Goal: Contribute content: Contribute content

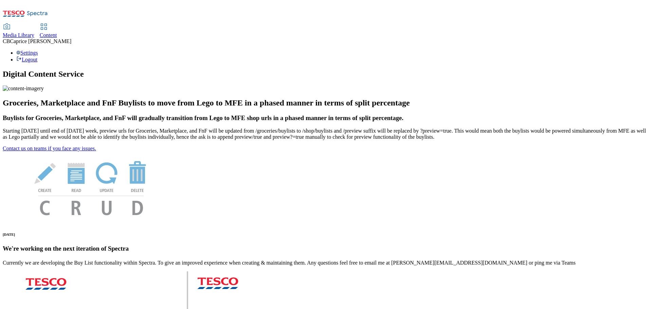
click at [57, 32] on span "Content" at bounding box center [48, 35] width 17 height 6
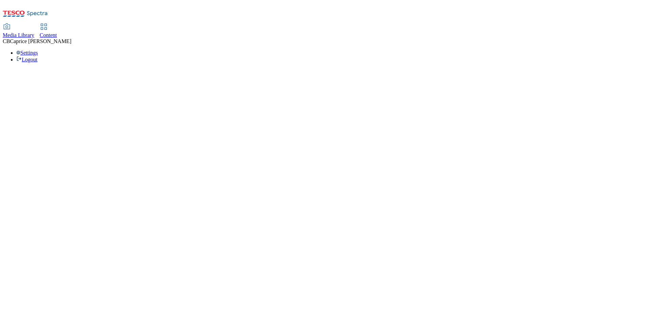
select select "ghs-uk"
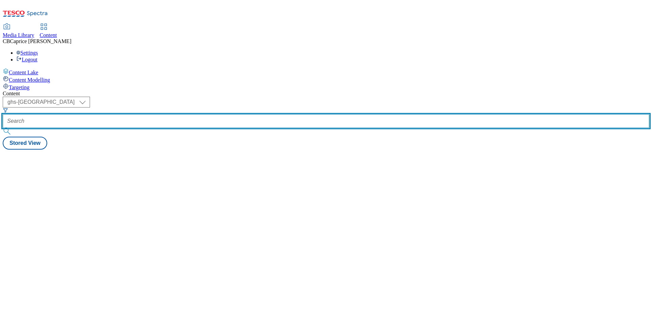
click at [159, 114] on input "text" at bounding box center [326, 121] width 646 height 14
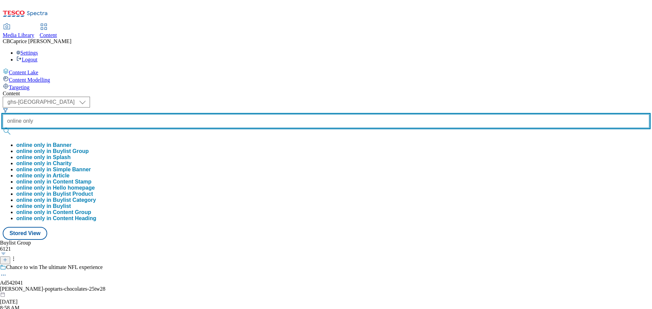
type input "online only"
click at [3, 128] on button "submit" at bounding box center [8, 131] width 10 height 7
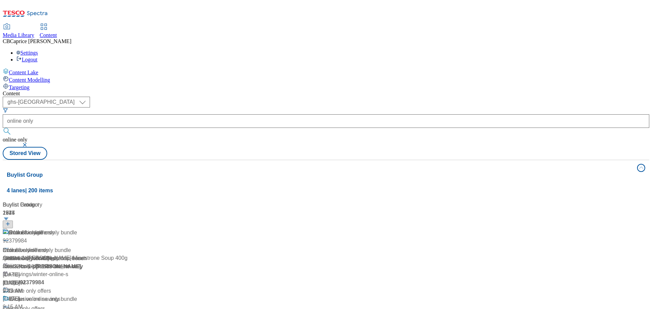
click at [508, 91] on div "Content ( optional ) ghs-roi ghs-uk ghs-uk online only online only Stored View …" at bounding box center [326, 273] width 646 height 365
click at [147, 229] on div "Online only offers Online only offers / online-only-cc-offers Jul 18, 2025 11:1…" at bounding box center [75, 258] width 145 height 58
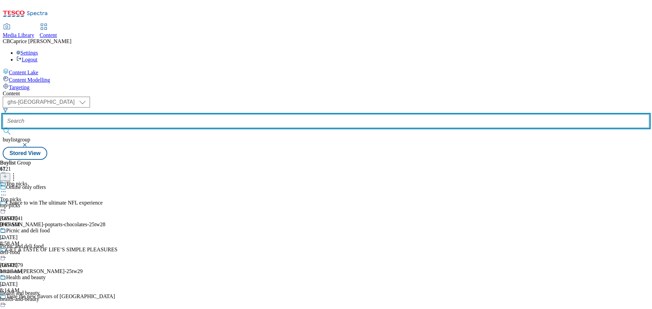
click at [165, 114] on input "text" at bounding box center [326, 121] width 646 height 14
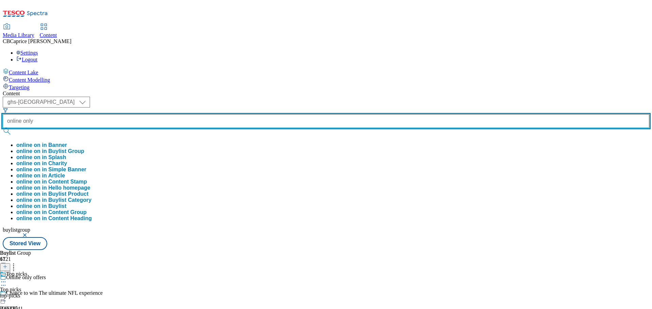
type input "online only"
click at [3, 128] on button "submit" at bounding box center [8, 131] width 10 height 7
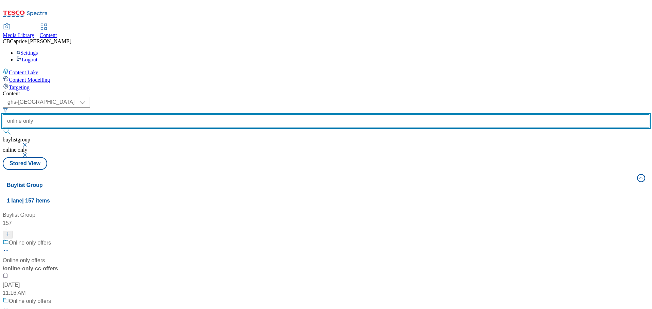
scroll to position [34, 0]
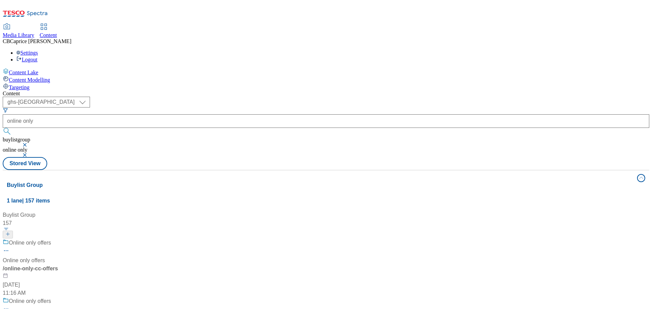
click at [147, 297] on div "Online only offers" at bounding box center [75, 306] width 145 height 18
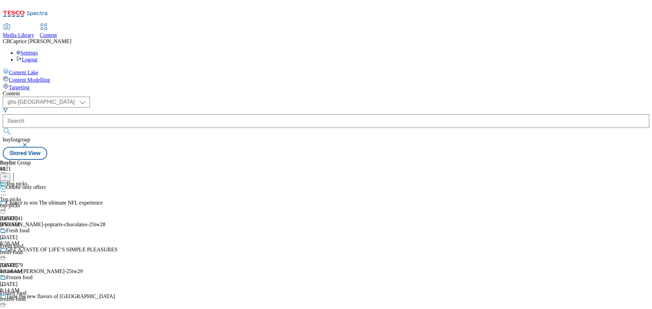
click at [118, 184] on div "Online only offers" at bounding box center [59, 192] width 118 height 16
click at [7, 192] on icon at bounding box center [3, 195] width 7 height 7
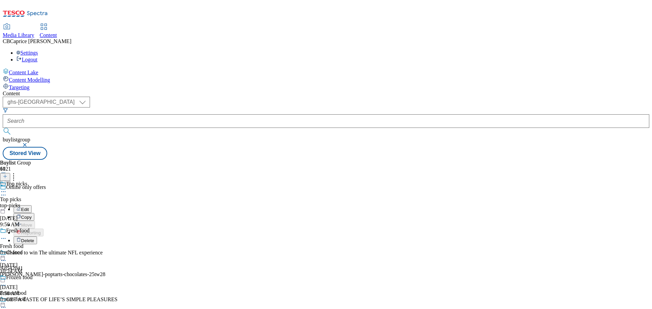
click at [118, 192] on div "Edit Copy Move Reporting Delete" at bounding box center [59, 218] width 118 height 53
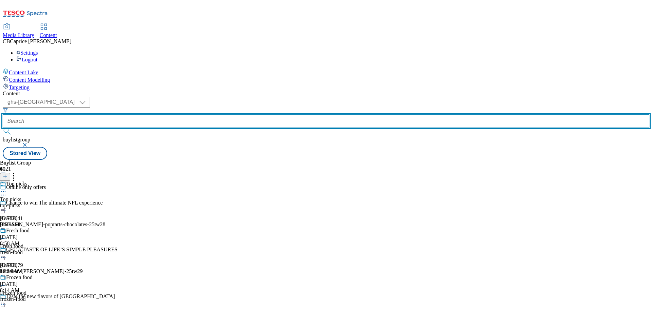
click at [176, 114] on input "text" at bounding box center [326, 121] width 646 height 14
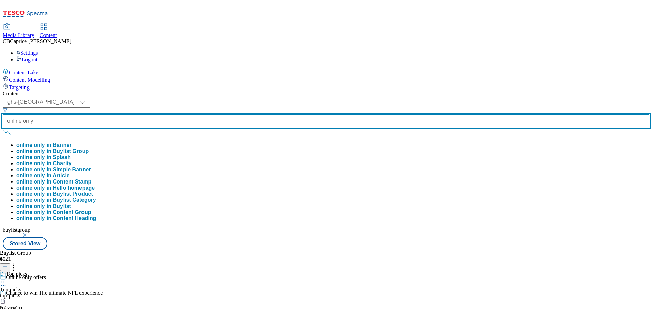
type input "online only"
click at [3, 128] on button "submit" at bounding box center [8, 131] width 10 height 7
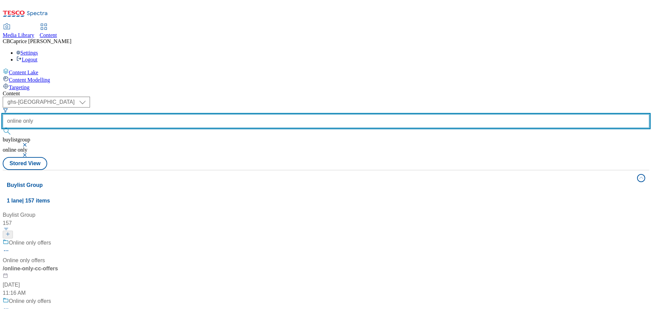
scroll to position [34, 0]
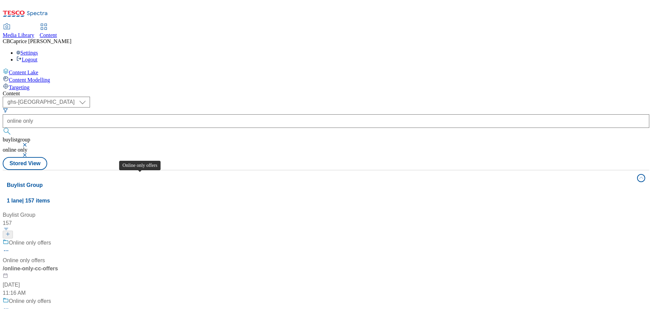
click at [51, 297] on div "Online only offers" at bounding box center [30, 301] width 42 height 8
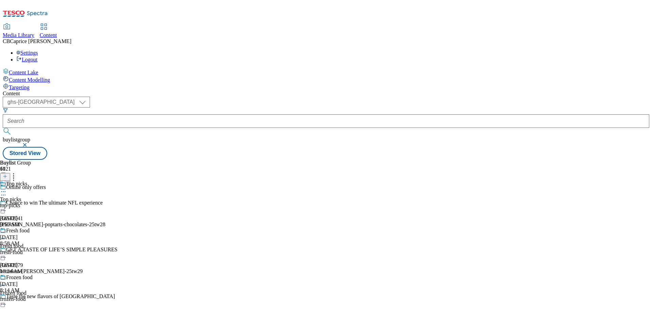
click at [57, 181] on div "Top picks Top picks top-picks Sep 2, 2025 9:50 AM" at bounding box center [28, 204] width 57 height 47
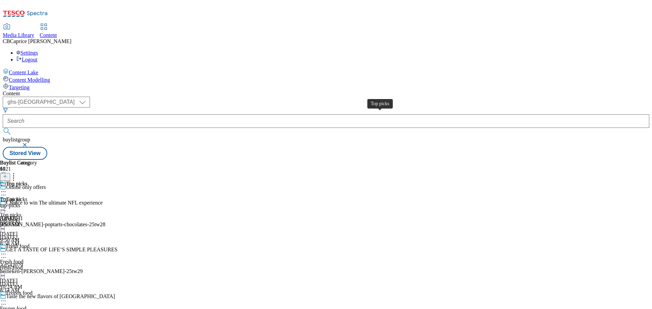
click at [21, 197] on div "Top picks" at bounding box center [10, 200] width 21 height 6
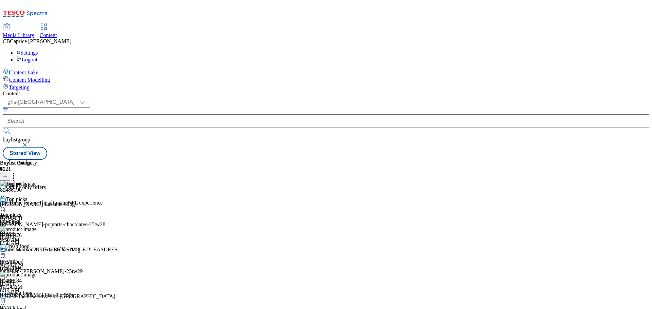
scroll to position [24, 0]
click at [7, 174] on icon at bounding box center [5, 176] width 5 height 5
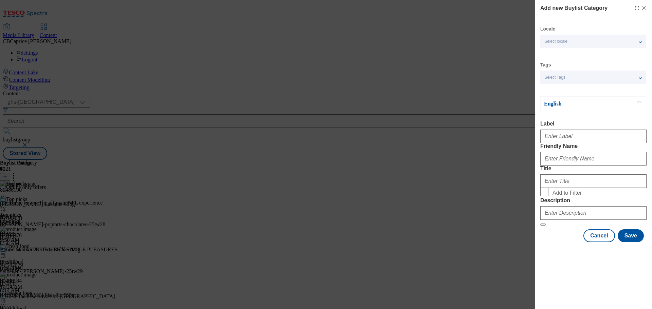
click at [577, 37] on div "Select locale" at bounding box center [593, 42] width 106 height 14
click at [567, 95] on div "Locale Select locale English Welsh Tags Select Tags fnf marketplace whoosh ghs …" at bounding box center [593, 134] width 106 height 217
click at [556, 80] on span "Select Tags" at bounding box center [554, 77] width 21 height 5
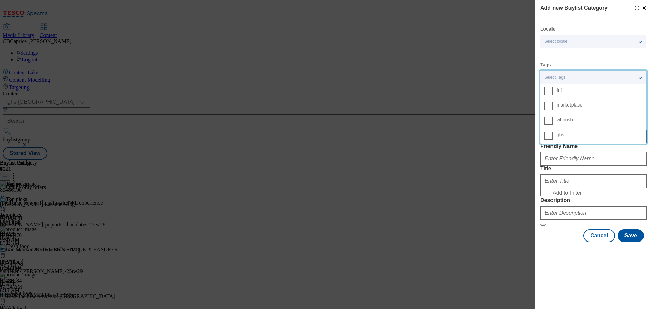
click at [580, 51] on div "Locale Select locale English Welsh Tags Select Tags fnf marketplace whoosh ghs …" at bounding box center [593, 134] width 106 height 217
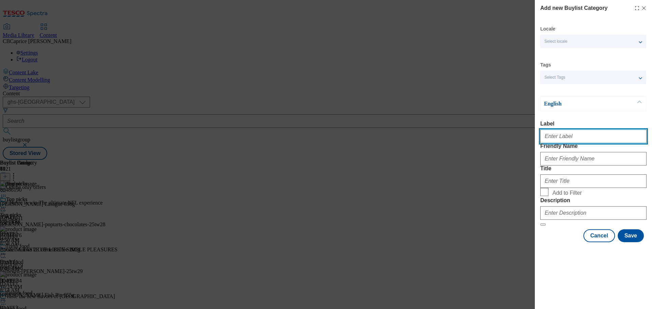
click at [572, 135] on input "Label" at bounding box center [593, 137] width 106 height 14
type input "Charlie Bingham"
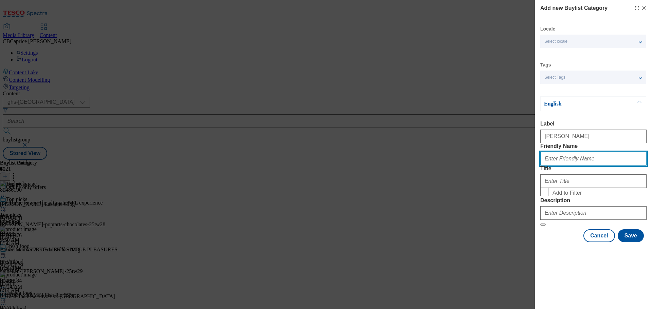
click at [597, 166] on input "Friendly Name" at bounding box center [593, 159] width 106 height 14
paste input "Charlie Bingham"
type input "Charlie Bingham"
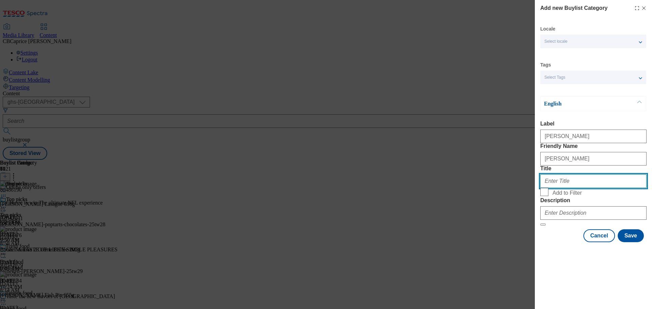
click at [549, 188] on input "Title" at bounding box center [593, 181] width 106 height 14
paste input "Charlie Bingham"
type input "Charlie Bingham"
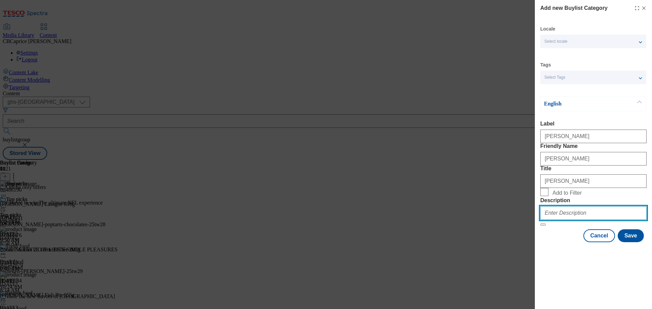
click at [600, 220] on input "Description" at bounding box center [593, 213] width 106 height 14
paste input "Charlie Bingham"
type input "Charlie Bingham"
click at [626, 242] on button "Save" at bounding box center [630, 235] width 26 height 13
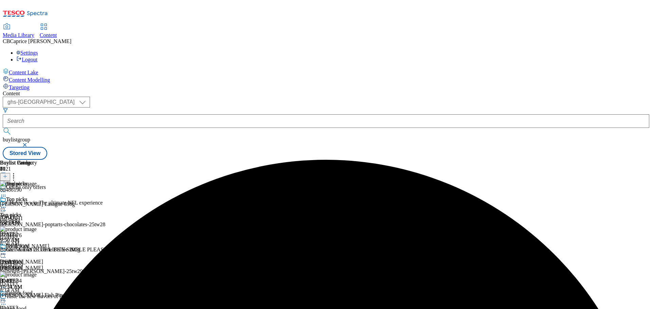
click at [10, 173] on button at bounding box center [5, 177] width 10 height 8
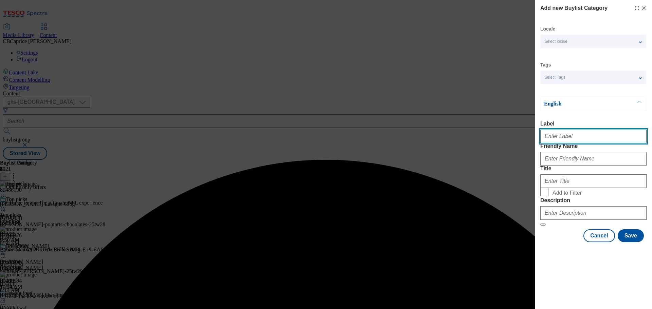
click at [589, 134] on input "Label" at bounding box center [593, 137] width 106 height 14
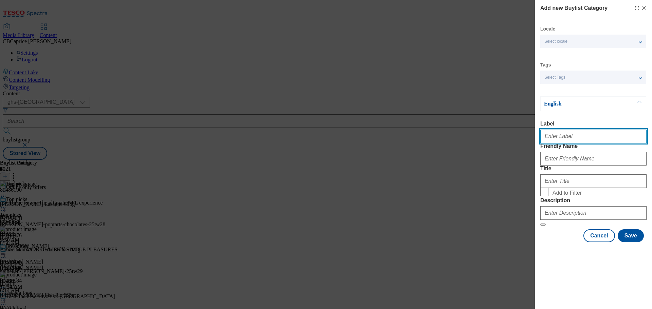
type input "~"
type input "="
type input "Lunchbox 4 for 3"
click at [598, 183] on form "Label Lunchbox 4 for 3 Friendly Name Title Add to Filter Description" at bounding box center [593, 173] width 106 height 105
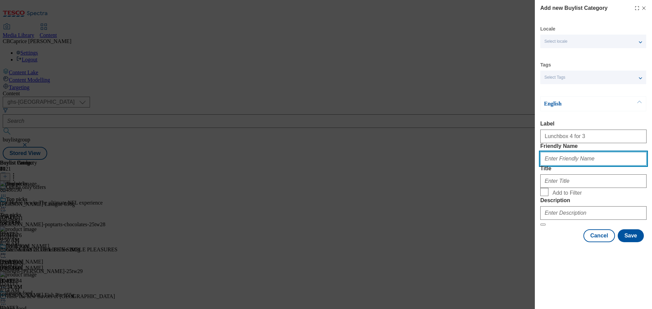
click at [594, 166] on input "Friendly Name" at bounding box center [593, 159] width 106 height 14
paste input "Lunchbox 4 for 3"
type input "Lunchbox 4 for 3"
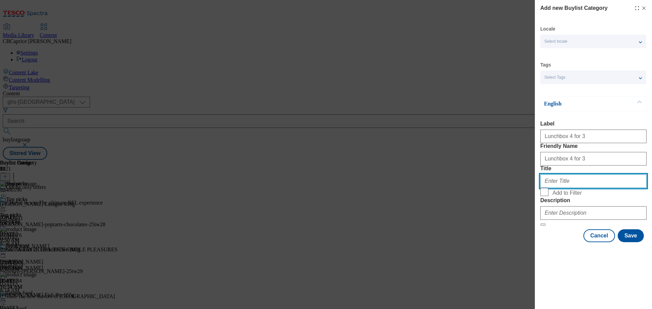
click at [548, 188] on input "Title" at bounding box center [593, 181] width 106 height 14
paste input "Lunchbox 4 for 3"
type input "Lunchbox 4 for 3"
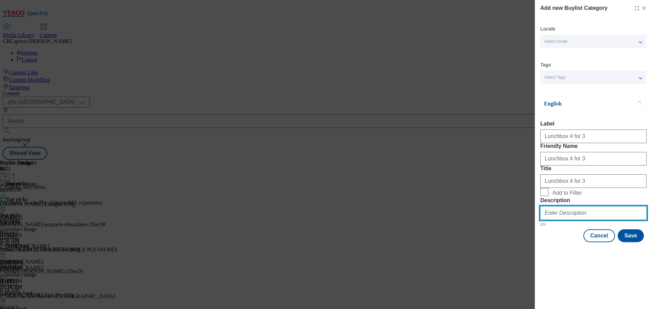
click at [562, 220] on input "Description" at bounding box center [593, 213] width 106 height 14
paste input "Lunchbox 4 for 3"
type input "Lunchbox 4 for 3"
click at [553, 196] on span "Add to Filter" at bounding box center [566, 193] width 29 height 6
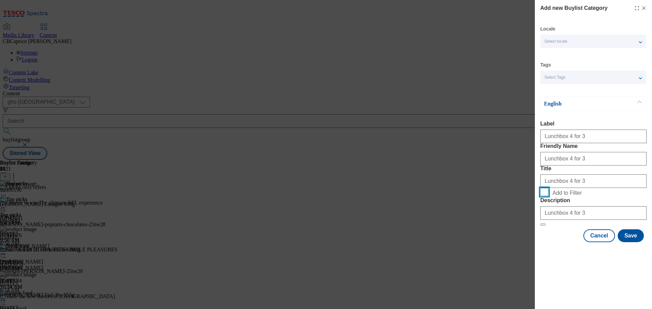
click at [548, 196] on input "Add to Filter" at bounding box center [544, 192] width 8 height 8
checkbox input "true"
click at [628, 242] on button "Save" at bounding box center [630, 235] width 26 height 13
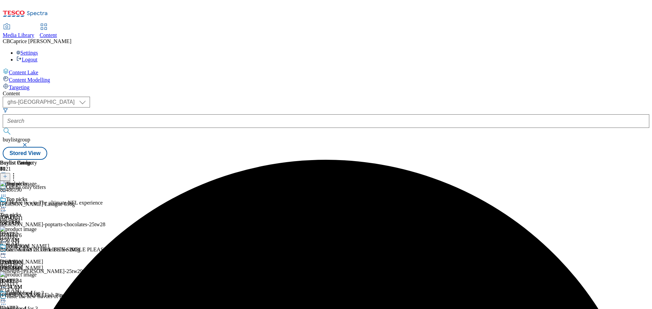
click at [49, 290] on div "Lunchbox 4 for 3" at bounding box center [24, 298] width 49 height 16
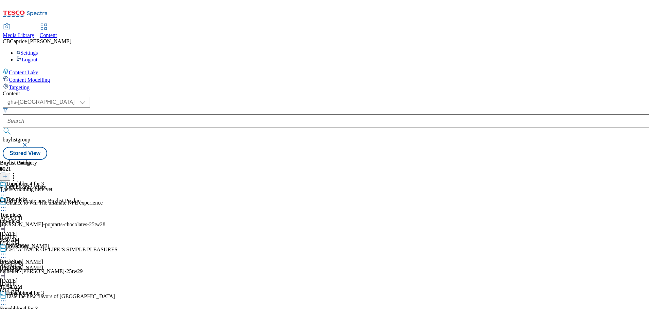
click at [7, 298] on icon at bounding box center [3, 301] width 7 height 7
drag, startPoint x: 559, startPoint y: 85, endPoint x: 561, endPoint y: 80, distance: 5.2
click at [82, 160] on header "Buylist Product 0" at bounding box center [41, 170] width 82 height 21
click at [10, 173] on button at bounding box center [5, 177] width 10 height 8
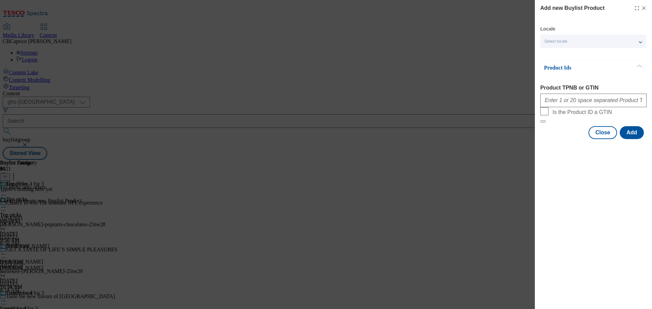
click at [571, 49] on div "Locale Select locale English Welsh Product Ids Product TPNB or GTIN Is the Prod…" at bounding box center [593, 82] width 106 height 113
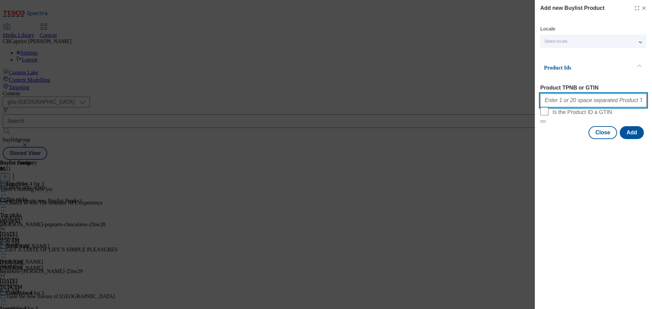
click at [582, 101] on input "Product TPNB or GTIN" at bounding box center [593, 101] width 106 height 14
paste input "51333945 52403078 57274538 77545931 85953804 91573330 92331349 93107499 9639928…"
type input "51333945 52403078 57274538 77545931 85953804 91573330 92331349 93107499 9639928…"
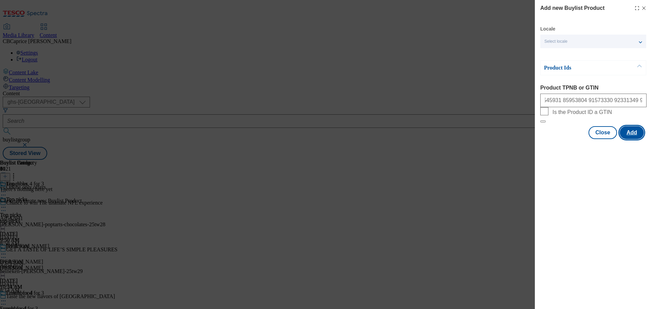
click at [638, 139] on button "Add" at bounding box center [631, 132] width 24 height 13
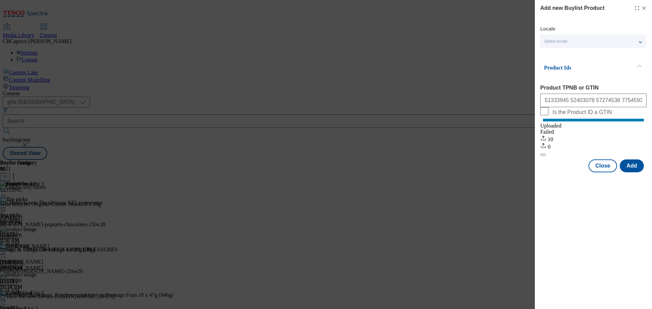
click at [422, 169] on div "Add new Buylist Product Locale Select locale English Welsh Product Ids Product …" at bounding box center [326, 154] width 652 height 309
click at [642, 171] on button "Add" at bounding box center [631, 166] width 24 height 13
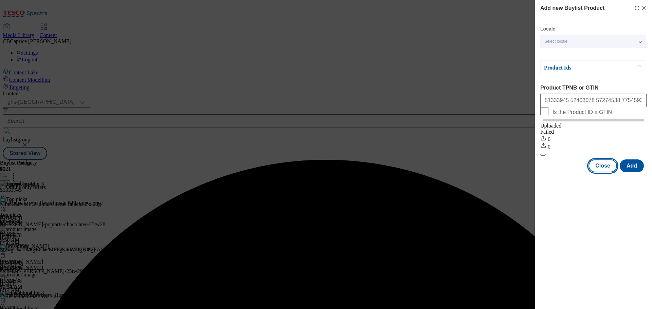
click at [608, 172] on button "Close" at bounding box center [602, 166] width 29 height 13
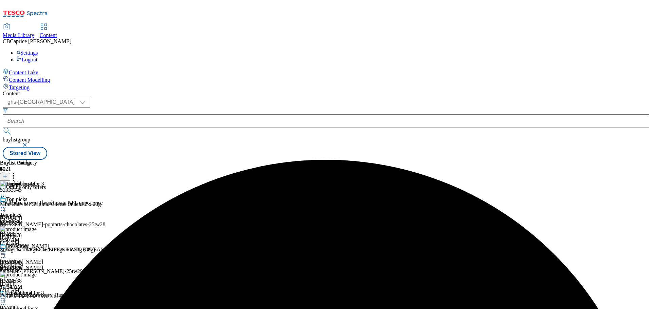
click at [49, 243] on div "Charlie Bingham Charlie Bingham Charlie Bingham Sep 2, 2025 10:51 AM" at bounding box center [24, 266] width 49 height 47
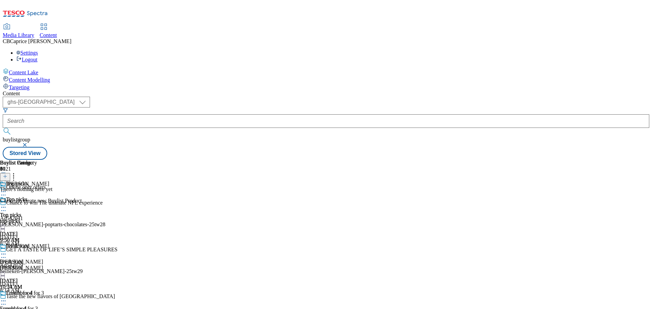
click at [82, 160] on header "Buylist Product 0" at bounding box center [41, 170] width 82 height 21
click at [10, 173] on button at bounding box center [5, 177] width 10 height 8
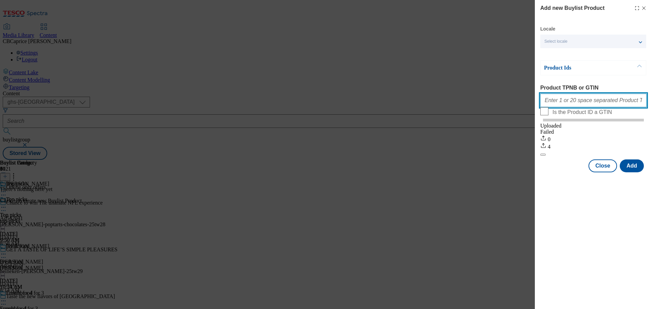
drag, startPoint x: 572, startPoint y: 107, endPoint x: 567, endPoint y: 103, distance: 6.8
click at [572, 107] on input "Product TPNB or GTIN" at bounding box center [593, 101] width 106 height 14
paste input "80486190 80486184 80486754 80486489 80486783 80486452 96426709 80486852 8992414…"
type input "80486190 80486184 80486754 80486489 80486783 80486452 96426709 80486852 8992414…"
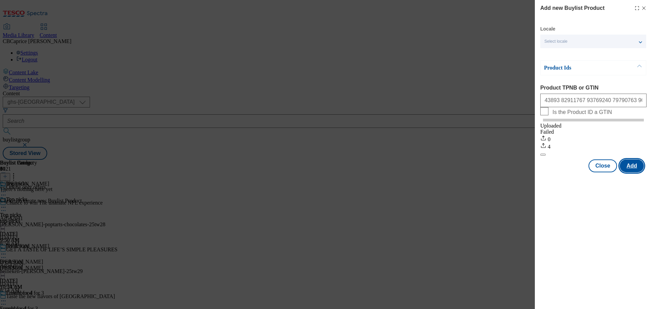
click at [635, 172] on button "Add" at bounding box center [631, 166] width 24 height 13
click at [630, 170] on button "Add" at bounding box center [631, 166] width 24 height 13
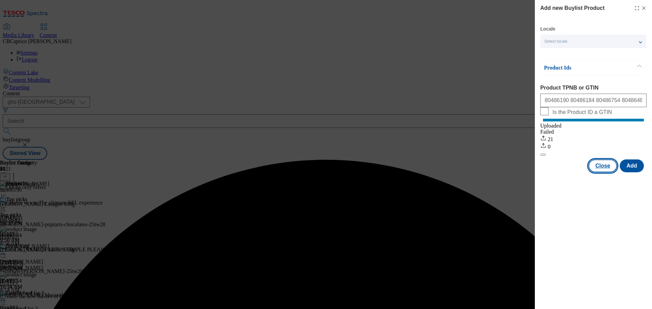
click at [601, 170] on button "Close" at bounding box center [602, 166] width 29 height 13
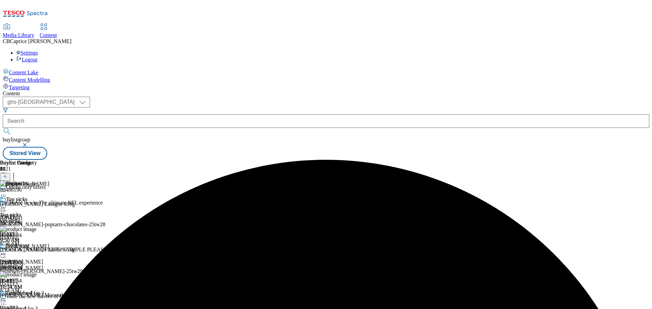
click at [7, 204] on icon at bounding box center [3, 207] width 7 height 7
click at [36, 274] on span "Publish" at bounding box center [28, 276] width 15 height 5
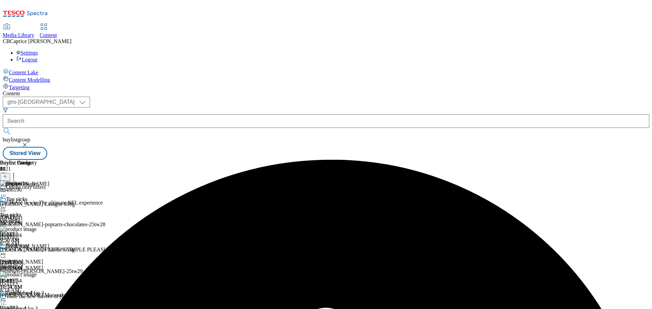
click at [57, 197] on div "Top picks Top picks top-picks Sep 2, 2025 9:50 AM" at bounding box center [28, 220] width 57 height 47
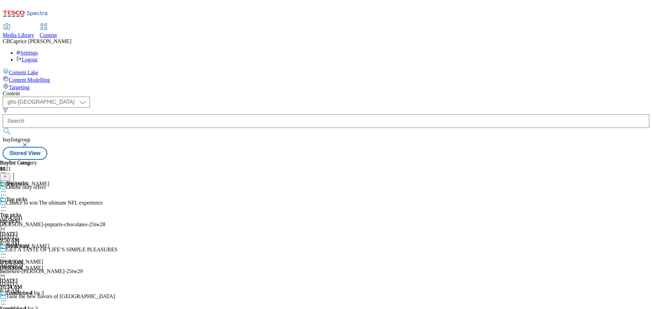
click at [7, 204] on icon at bounding box center [3, 207] width 7 height 7
click at [49, 243] on div "Charlie Bingham Charlie Bingham Charlie Bingham Sep 2, 2025 10:51 AM" at bounding box center [24, 266] width 49 height 47
click at [7, 251] on icon at bounding box center [3, 254] width 7 height 7
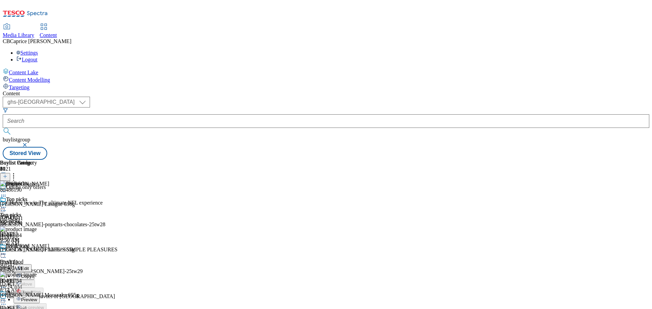
click at [37, 297] on span "Preview" at bounding box center [29, 299] width 16 height 5
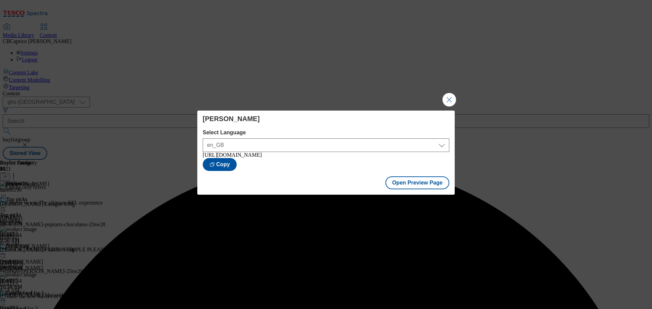
click at [457, 93] on div "Charlie Bingham Select Language en_GB en_GB https://www.tesco.com/groceries/en-…" at bounding box center [326, 154] width 652 height 309
click at [450, 99] on button "Close Modal" at bounding box center [449, 100] width 14 height 14
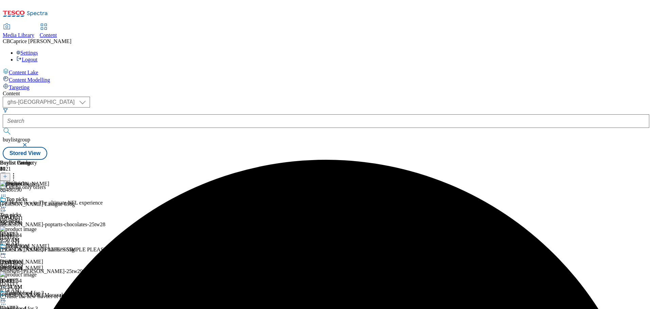
click at [7, 251] on icon at bounding box center [3, 254] width 7 height 7
click at [7, 298] on icon at bounding box center [3, 301] width 7 height 7
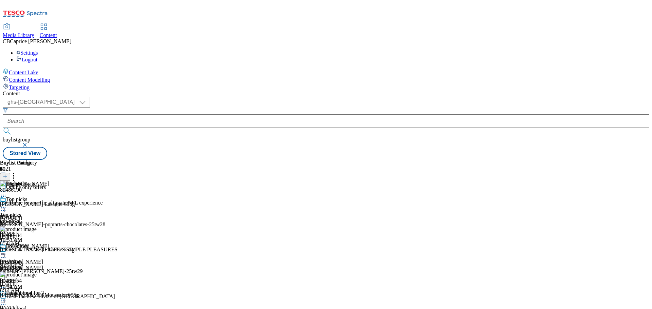
click at [59, 235] on div "Top picks Top picks top-picks Sep 2, 2025 10:53 AM Charlie Bingham Charlie Bing…" at bounding box center [29, 311] width 59 height 229
click at [7, 204] on icon at bounding box center [3, 207] width 7 height 7
click at [49, 243] on div "Charlie Bingham Charlie Bingham Charlie Bingham Sep 2, 2025 10:53 AM" at bounding box center [24, 266] width 49 height 47
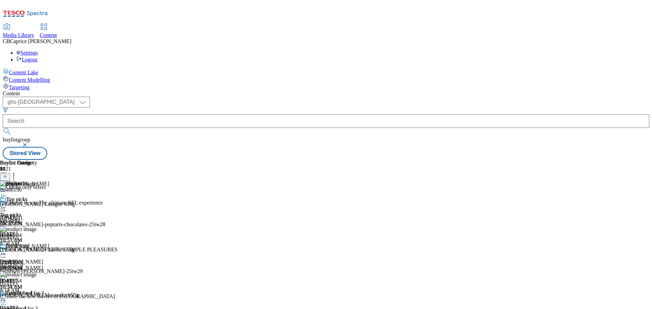
click at [7, 251] on icon at bounding box center [3, 254] width 7 height 7
